Goal: Find contact information

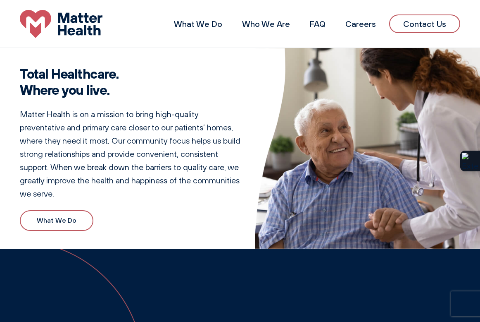
click at [417, 26] on link "Contact Us" at bounding box center [424, 23] width 71 height 19
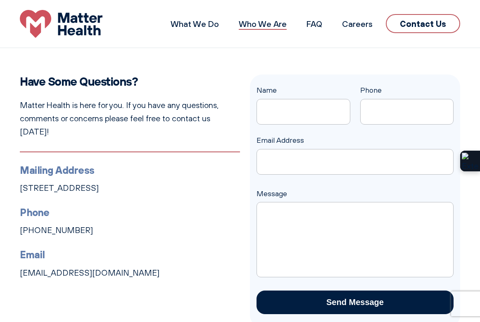
click at [270, 24] on link "Who We Are" at bounding box center [263, 24] width 48 height 10
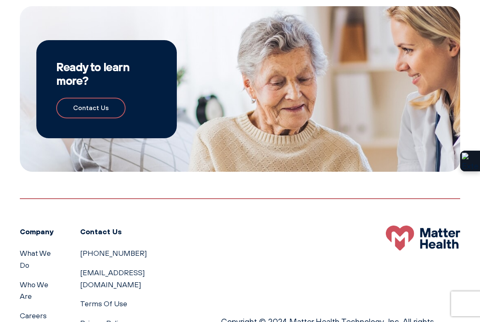
scroll to position [705, 0]
